Goal: Find contact information: Find contact information

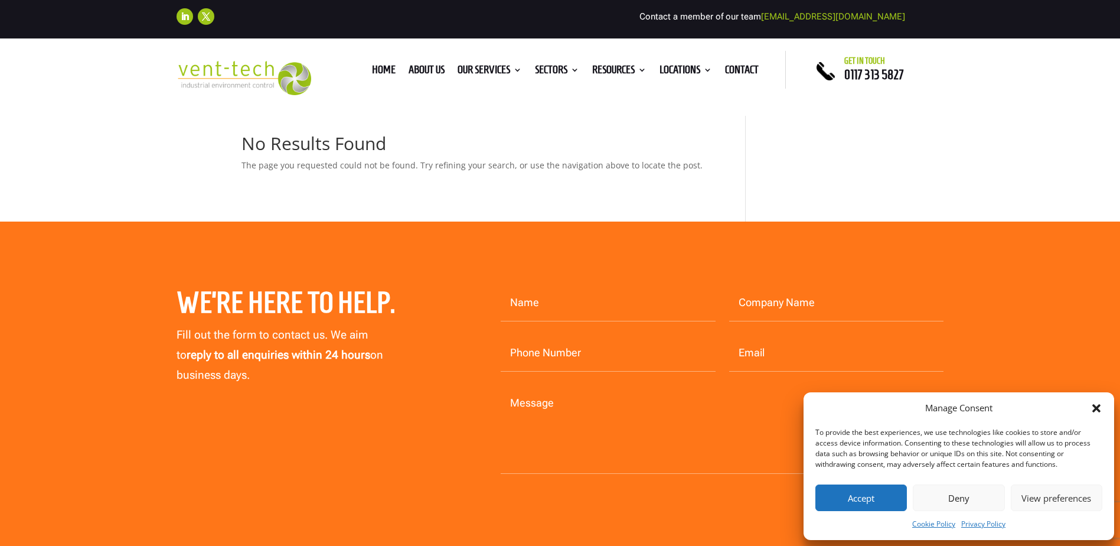
click at [861, 501] on button "Accept" at bounding box center [862, 497] width 92 height 27
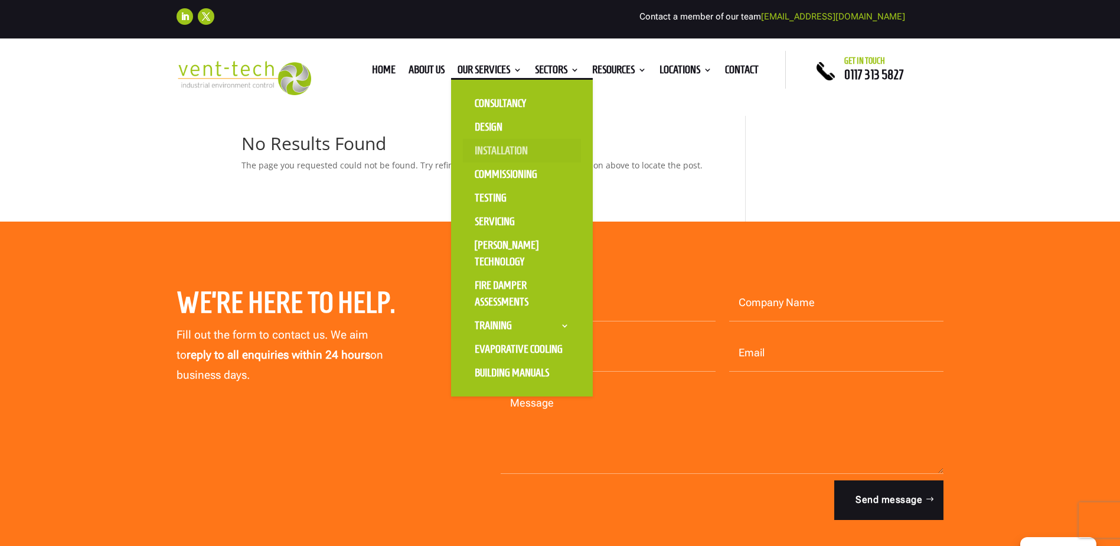
click at [492, 152] on link "Installation" at bounding box center [522, 151] width 118 height 24
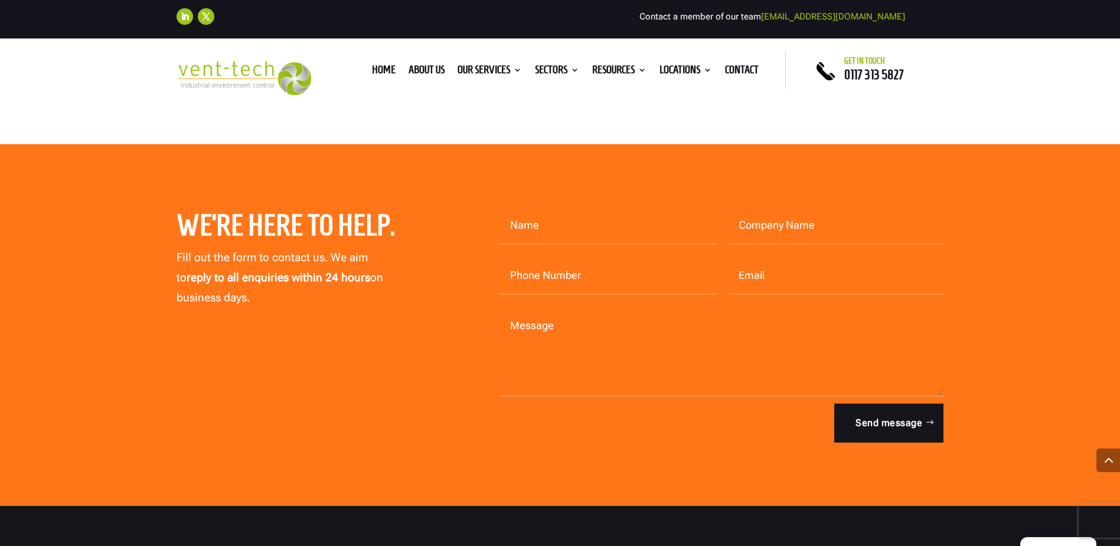
scroll to position [2835, 0]
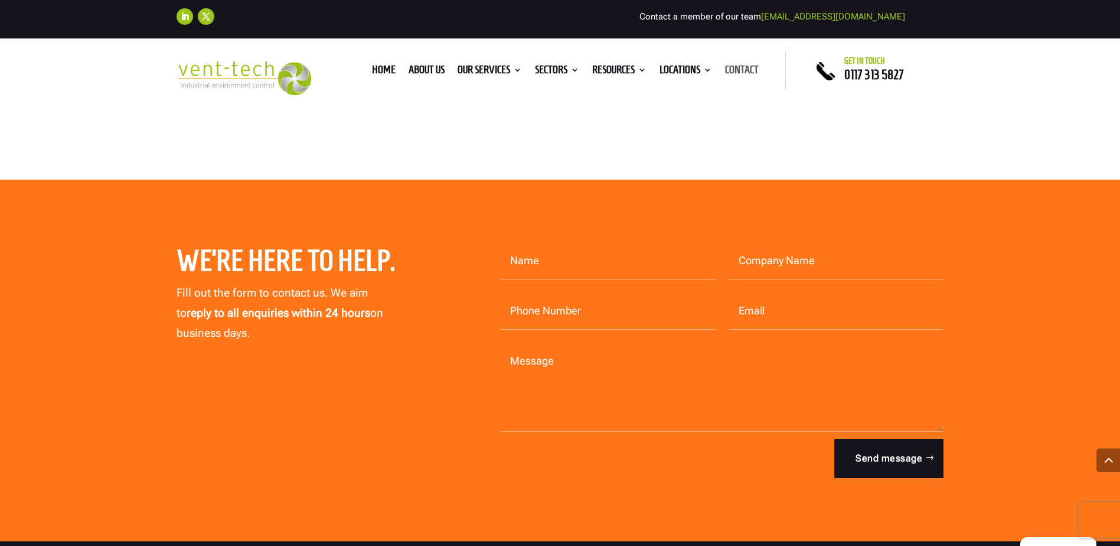
click at [749, 68] on link "Contact" at bounding box center [742, 72] width 34 height 13
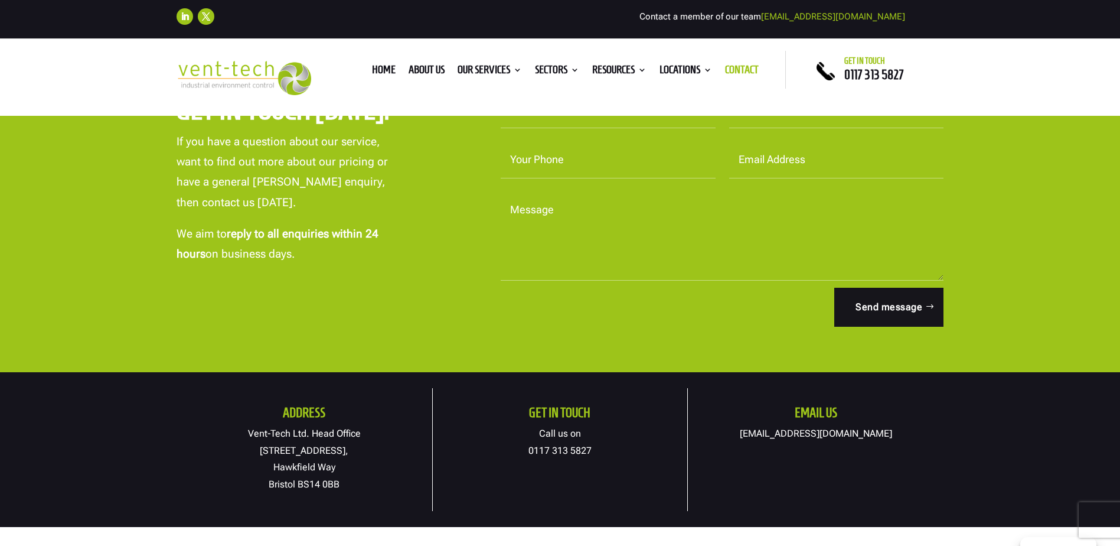
scroll to position [295, 0]
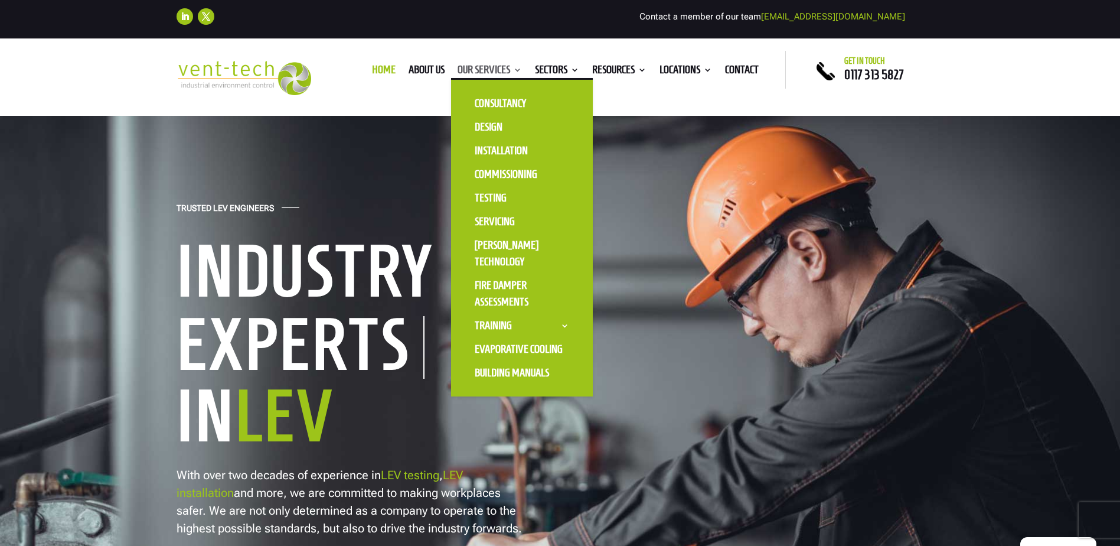
click at [476, 71] on link "Our Services" at bounding box center [490, 72] width 64 height 13
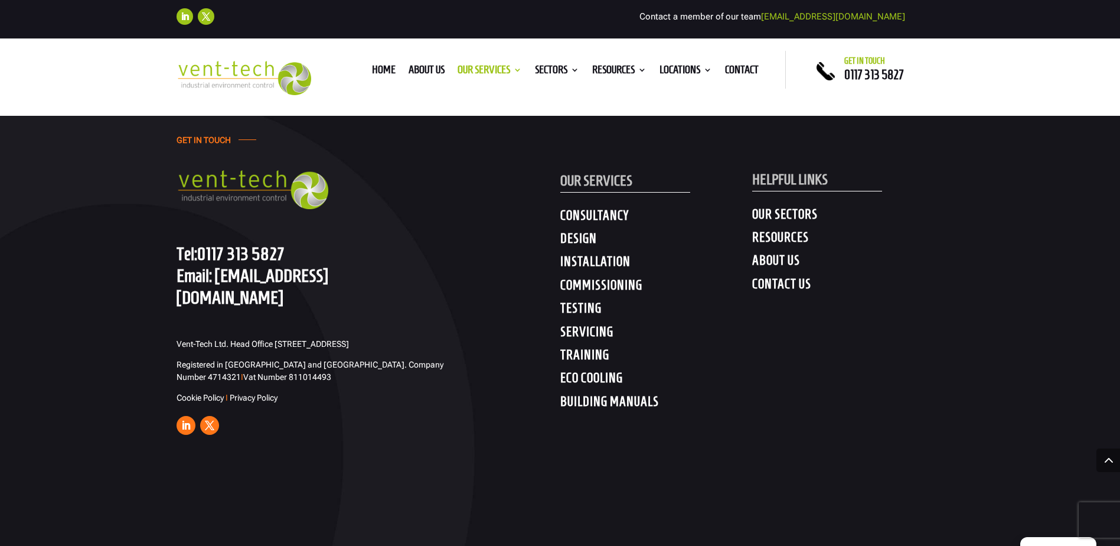
scroll to position [2185, 0]
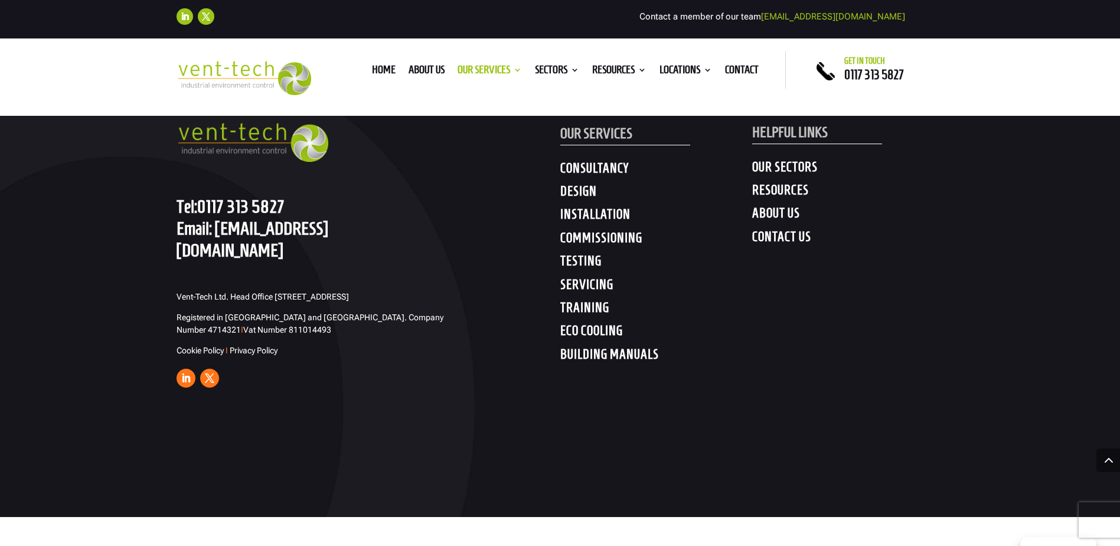
drag, startPoint x: 292, startPoint y: 207, endPoint x: 200, endPoint y: 205, distance: 92.2
click at [200, 205] on p "Tel: [PHONE_NUMBER] Email: [EMAIL_ADDRESS][DOMAIN_NAME]" at bounding box center [300, 228] width 246 height 66
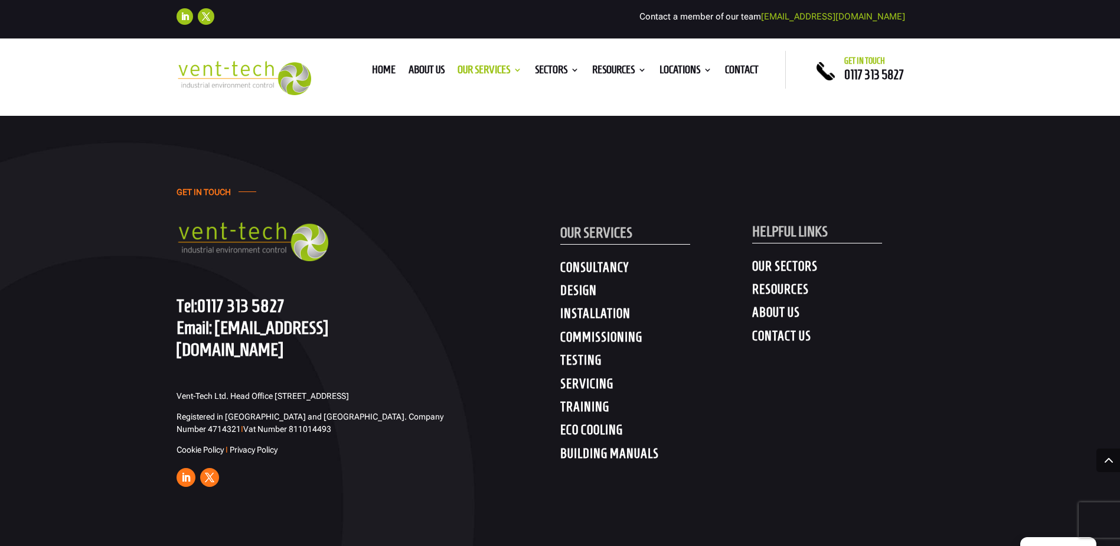
scroll to position [2185, 0]
